Goal: Communication & Community: Answer question/provide support

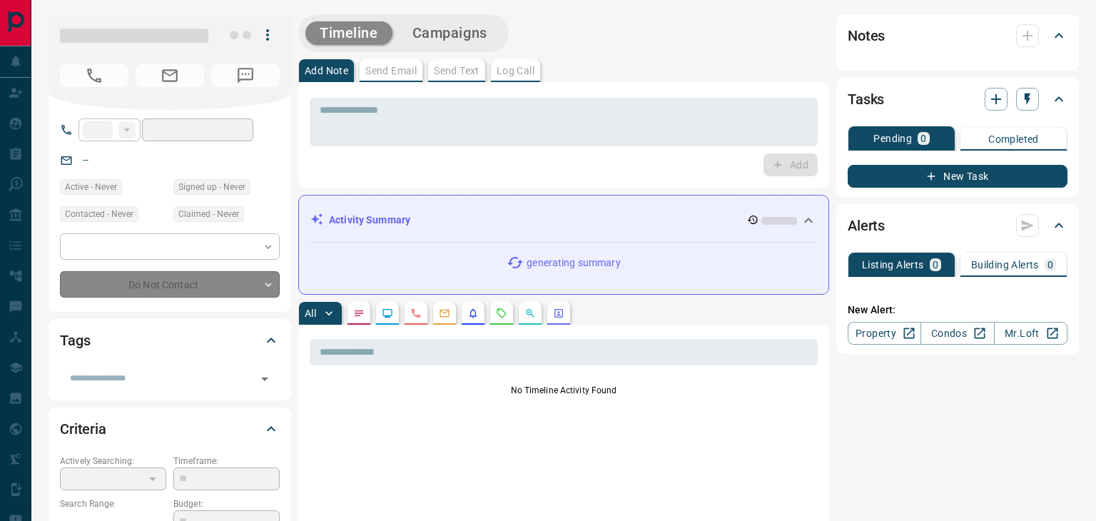
type input "**"
type input "**********"
type input "*"
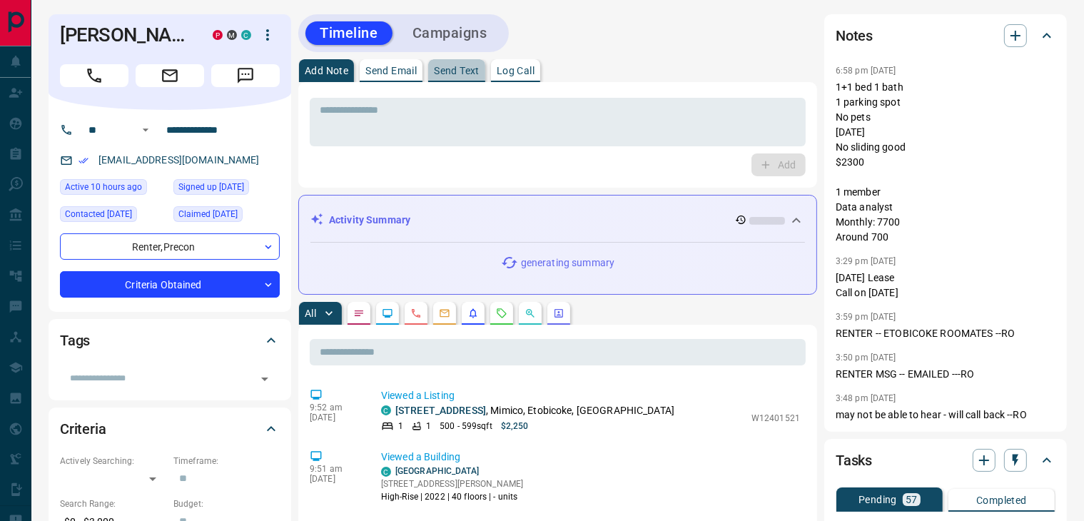
click at [451, 61] on button "Send Text" at bounding box center [456, 70] width 57 height 23
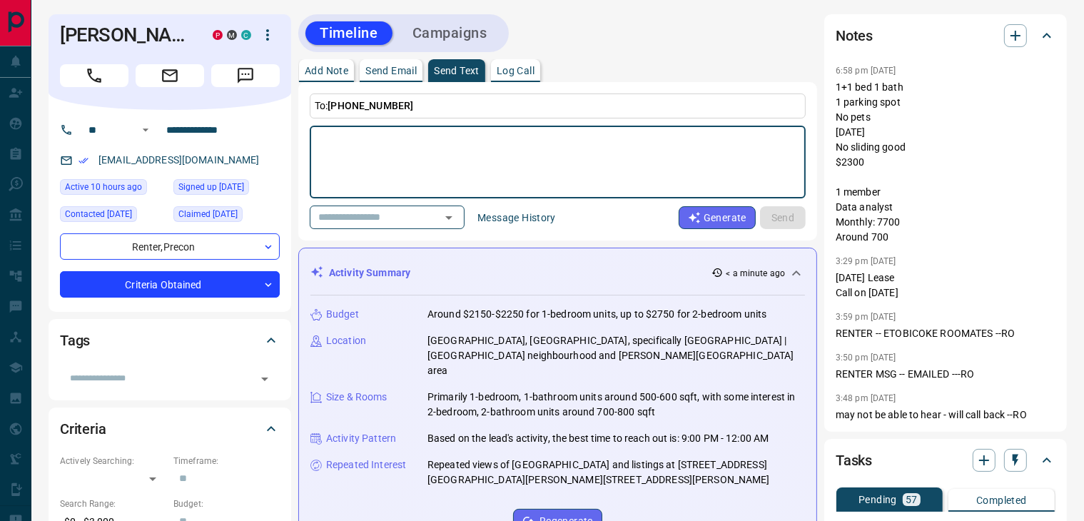
click at [545, 153] on textarea at bounding box center [558, 162] width 476 height 61
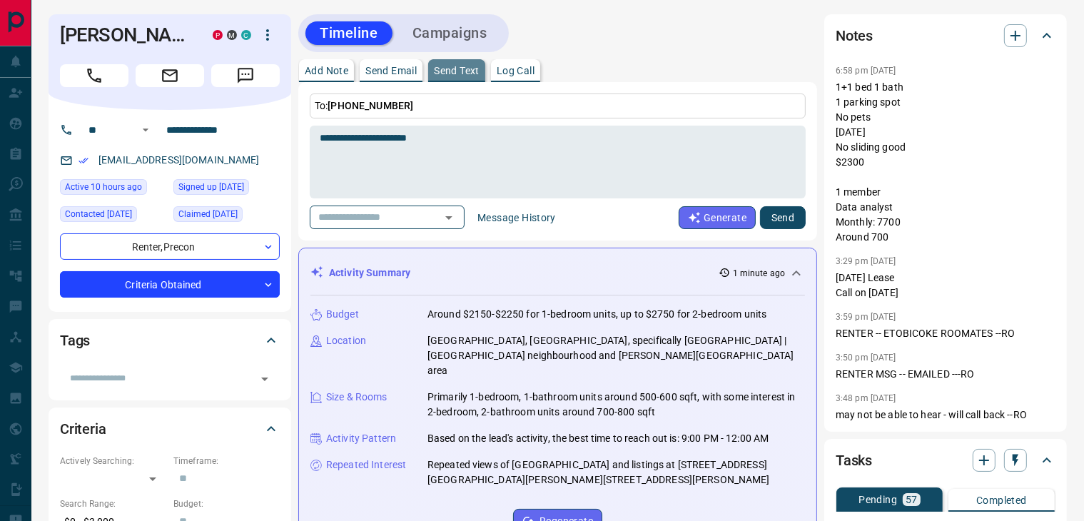
click at [460, 75] on p "Send Text" at bounding box center [457, 71] width 46 height 10
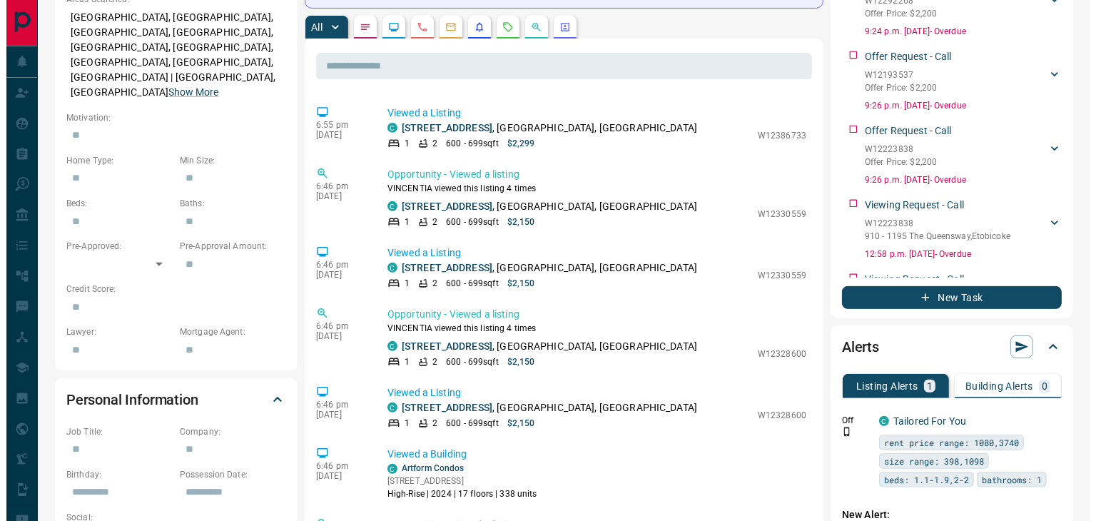
scroll to position [4365, 0]
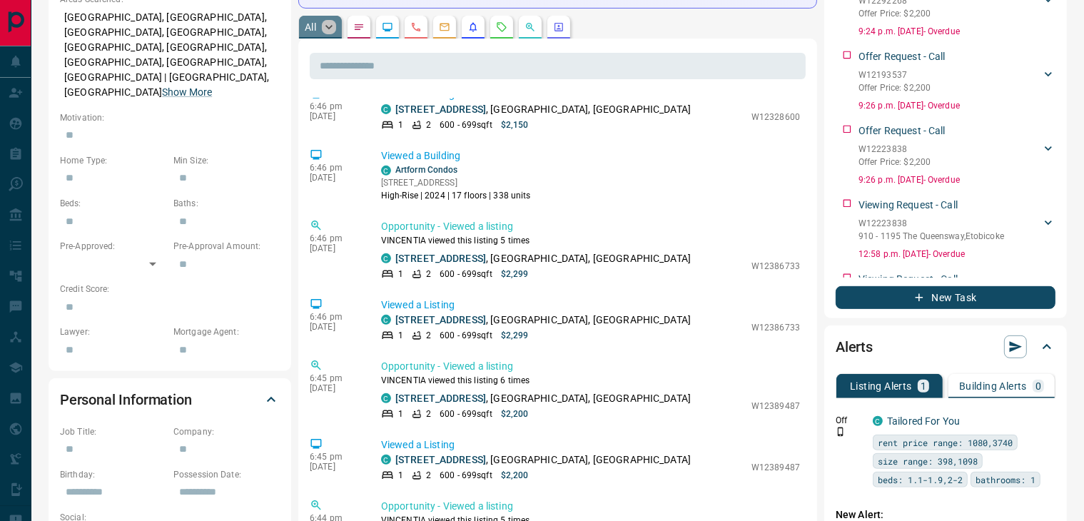
click at [335, 20] on icon "button" at bounding box center [329, 27] width 14 height 14
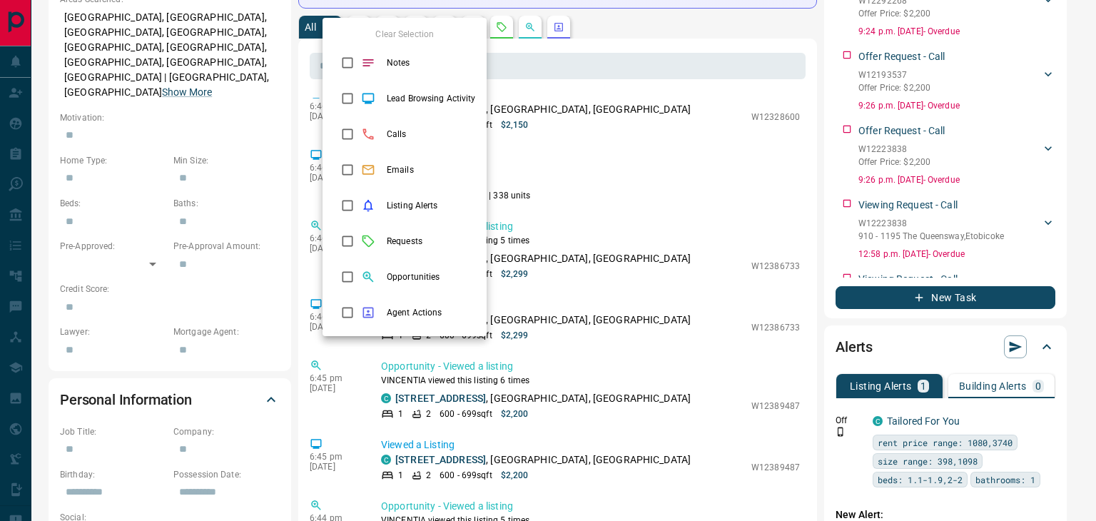
click at [679, 49] on div at bounding box center [548, 260] width 1096 height 521
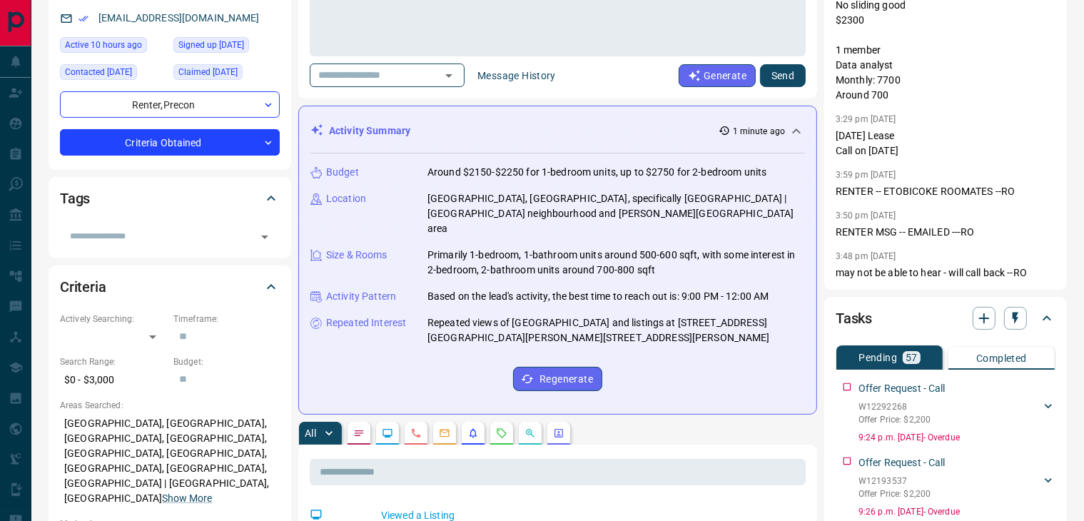
scroll to position [141, 0]
click at [352, 422] on button "button" at bounding box center [358, 433] width 23 height 23
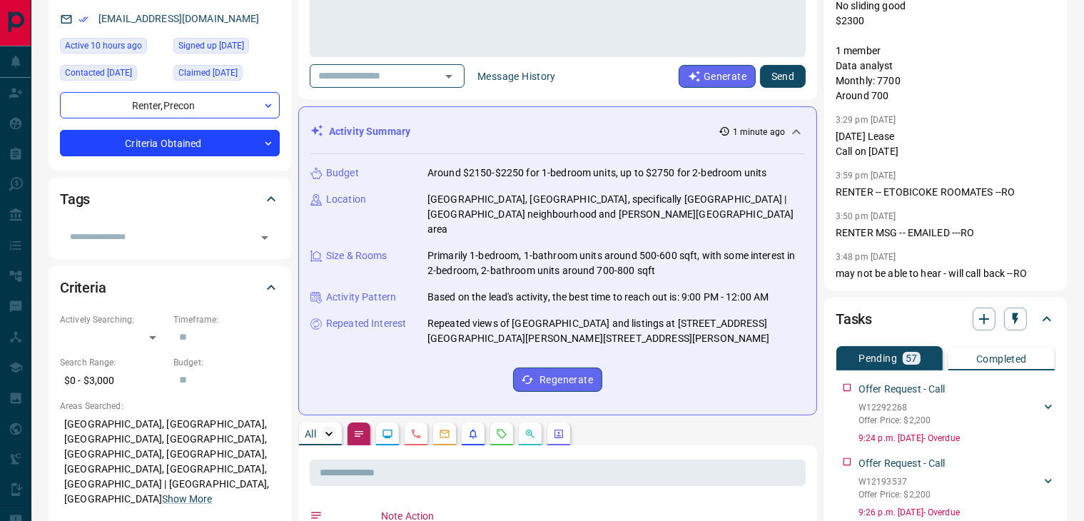
click at [327, 427] on icon "button" at bounding box center [329, 434] width 14 height 14
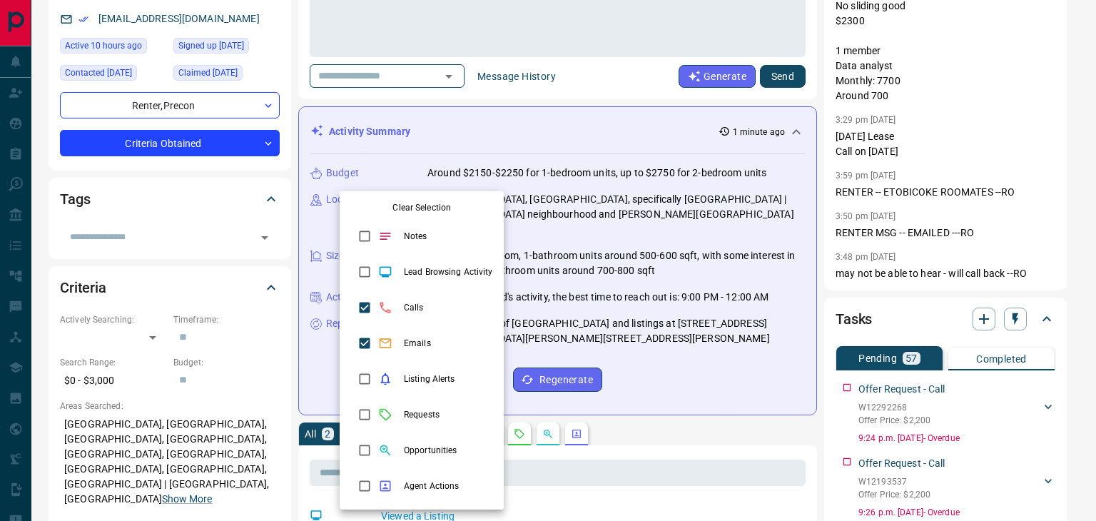
click at [679, 400] on div at bounding box center [548, 260] width 1096 height 521
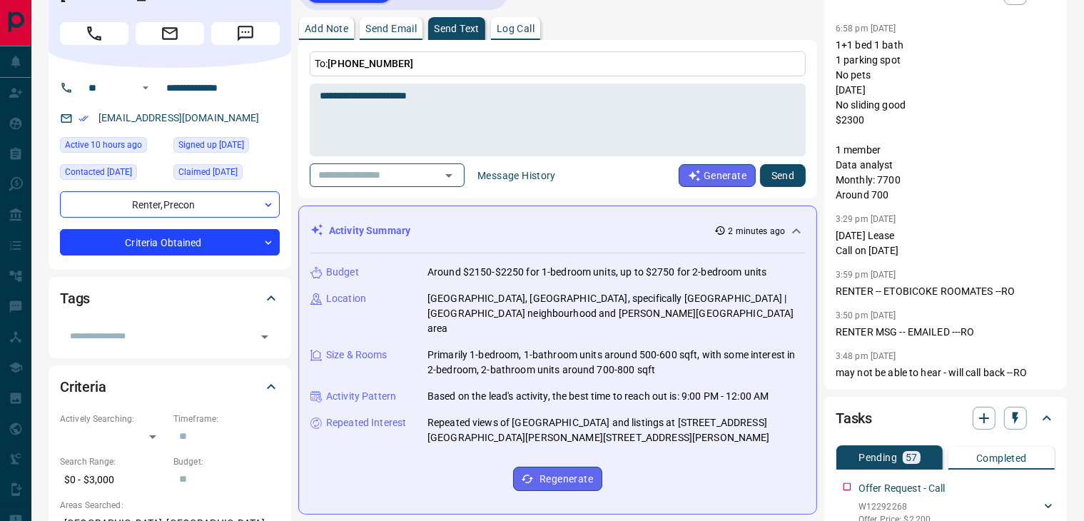
scroll to position [0, 0]
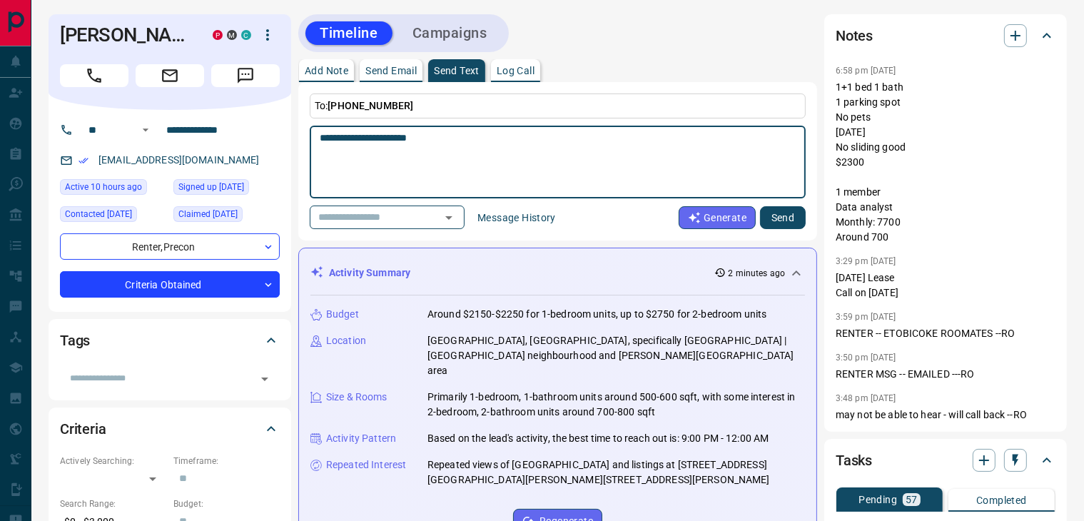
drag, startPoint x: 486, startPoint y: 172, endPoint x: 377, endPoint y: 132, distance: 115.6
click at [377, 132] on textarea "**********" at bounding box center [558, 162] width 476 height 61
type textarea "**********"
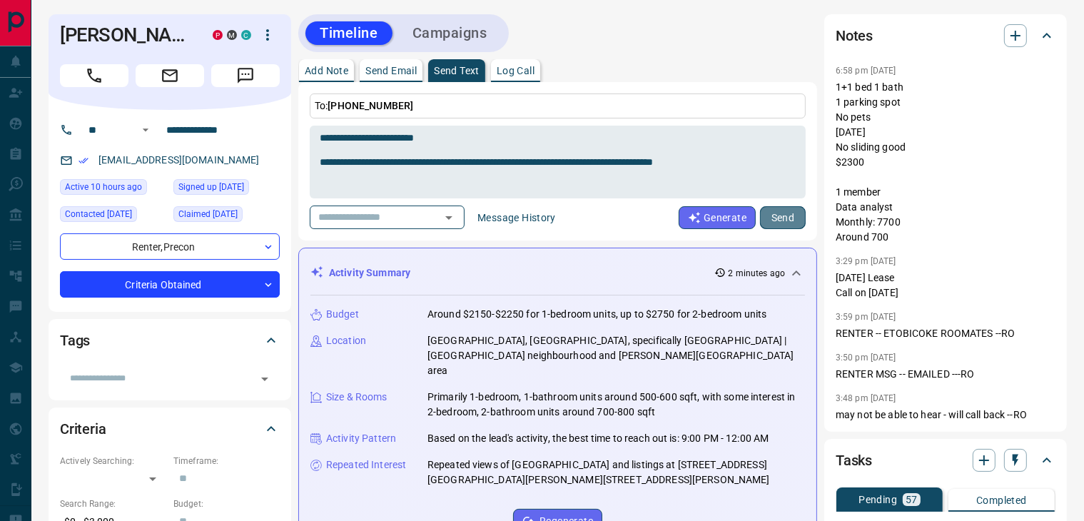
click at [778, 216] on button "Send" at bounding box center [783, 217] width 46 height 23
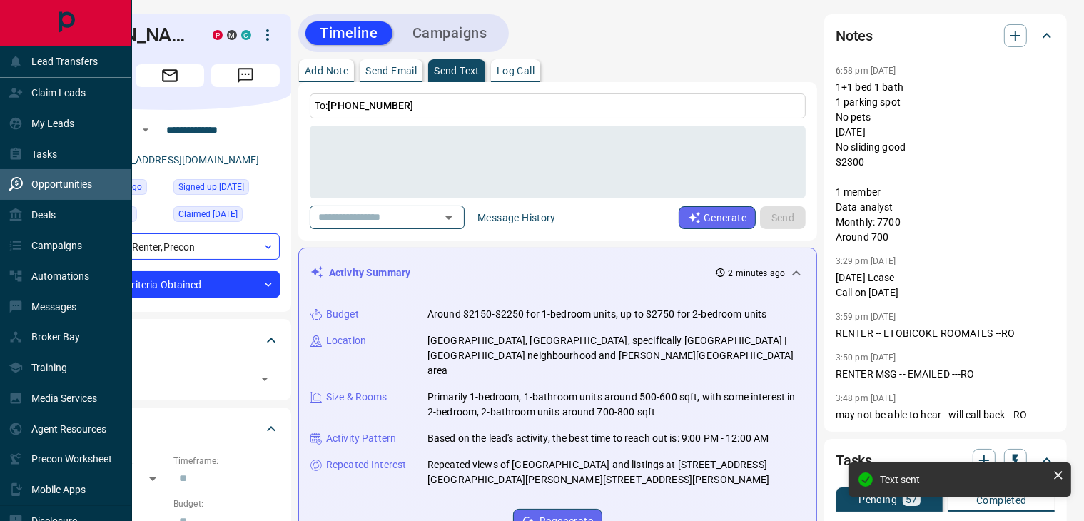
click at [49, 195] on div "Opportunities" at bounding box center [50, 185] width 83 height 24
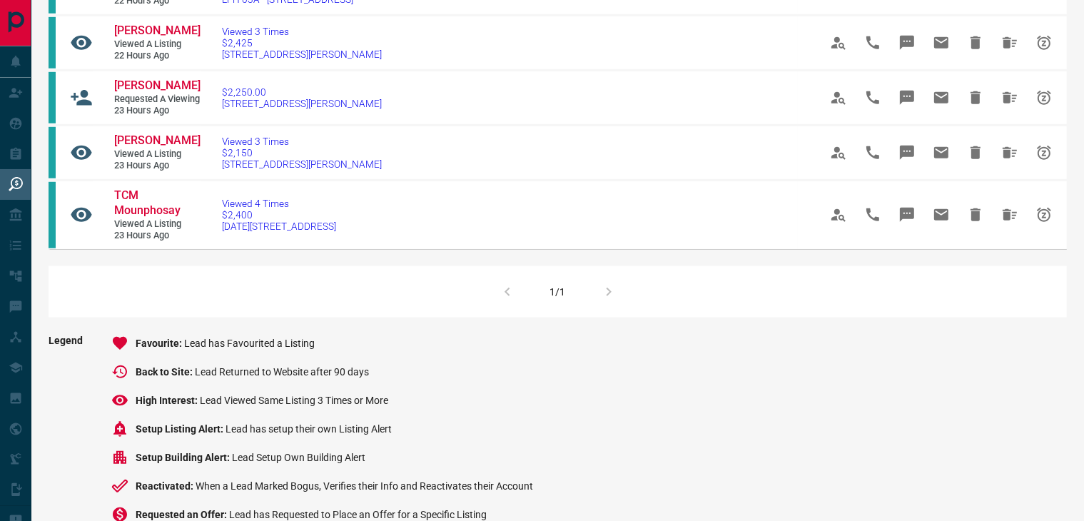
scroll to position [1099, 0]
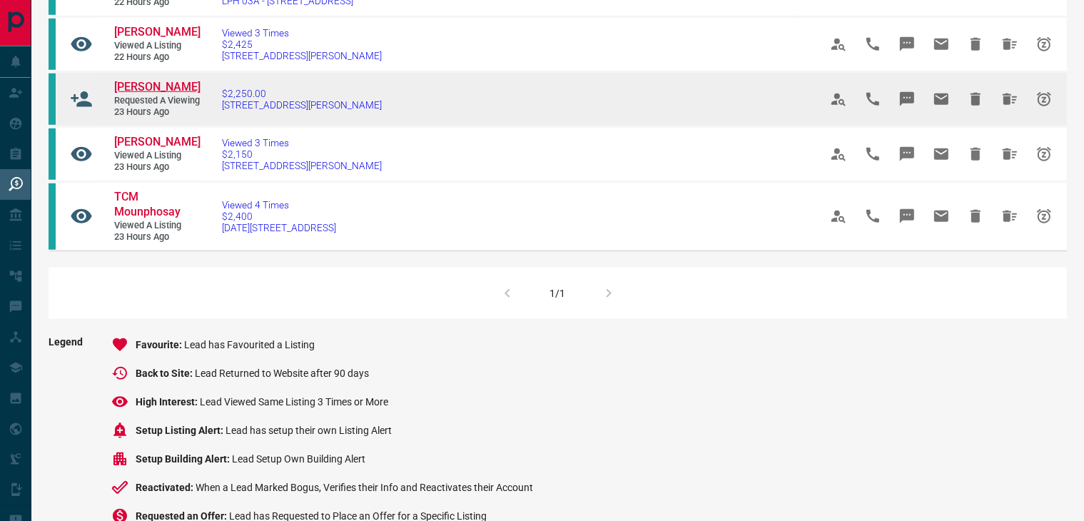
click at [151, 93] on span "[PERSON_NAME]" at bounding box center [157, 87] width 86 height 14
